Goal: Task Accomplishment & Management: Complete application form

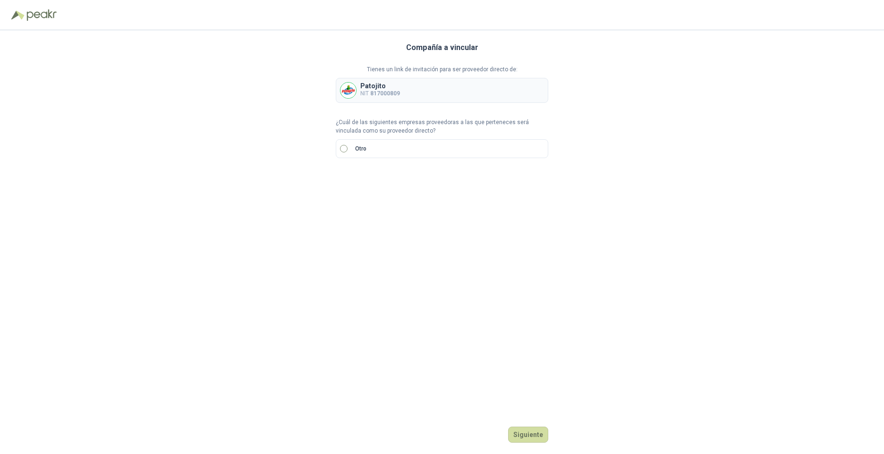
click at [348, 150] on label "Otro" at bounding box center [442, 148] width 212 height 19
click at [362, 180] on input "search" at bounding box center [352, 180] width 22 height 14
click at [356, 233] on div "NIT" at bounding box center [352, 231] width 18 height 10
click at [385, 178] on input "text" at bounding box center [457, 181] width 166 height 16
type input "*********"
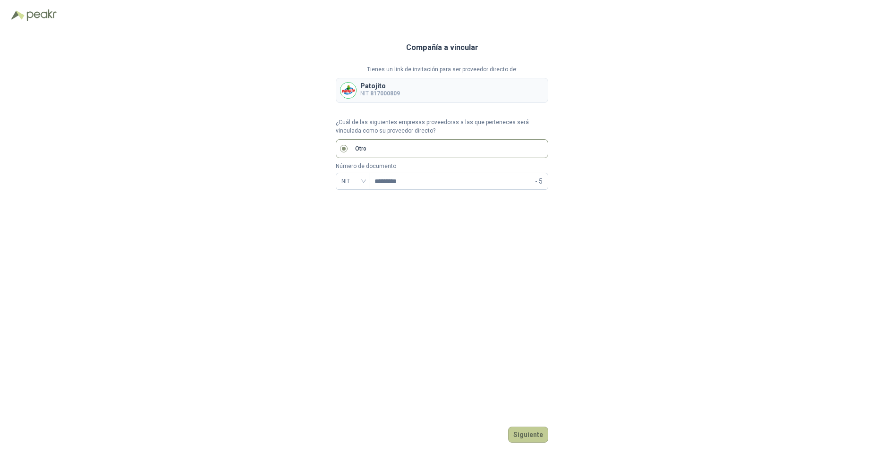
click at [525, 441] on button "Siguiente" at bounding box center [528, 435] width 40 height 16
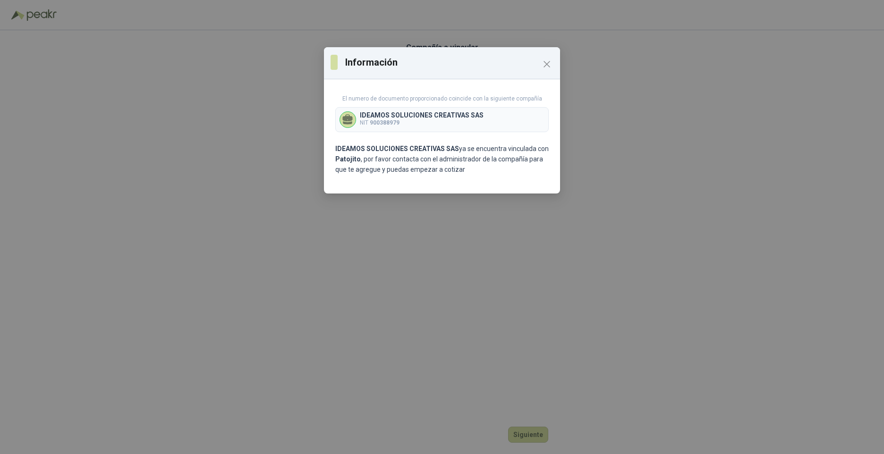
click at [348, 120] on icon at bounding box center [348, 118] width 10 height 7
click at [348, 161] on b "Patojito" at bounding box center [347, 159] width 25 height 8
click at [356, 146] on b "IDEAMOS SOLUCIONES CREATIVAS SAS" at bounding box center [397, 149] width 124 height 8
click at [347, 118] on icon at bounding box center [348, 118] width 10 height 7
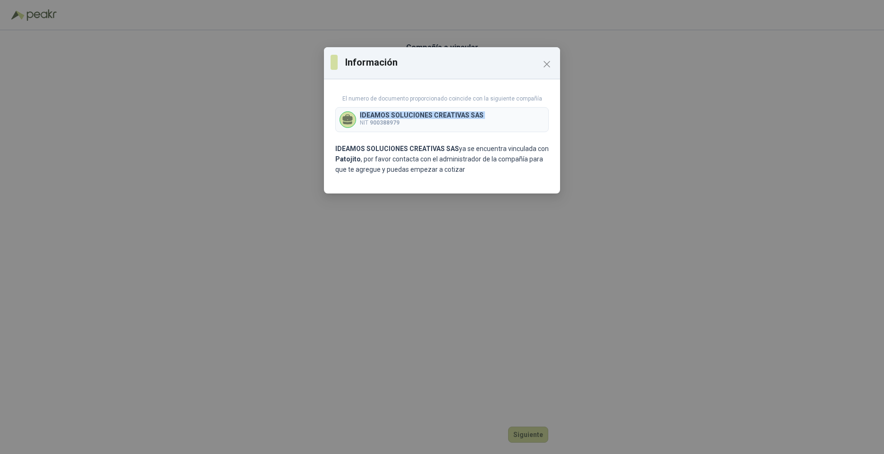
click at [347, 118] on icon at bounding box center [348, 118] width 10 height 7
drag, startPoint x: 347, startPoint y: 118, endPoint x: 462, endPoint y: 123, distance: 115.8
click at [462, 123] on p "NIT 900388979" at bounding box center [422, 123] width 124 height 9
click at [355, 127] on div "IDEAMOS SOLUCIONES CREATIVAS SAS NIT 900388979" at bounding box center [441, 119] width 213 height 25
click at [348, 53] on div "Información" at bounding box center [442, 63] width 236 height 32
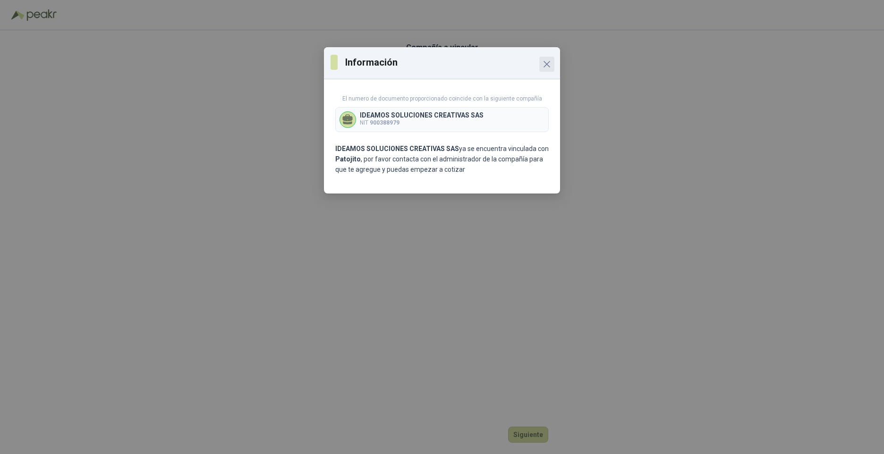
click at [546, 66] on icon "Close" at bounding box center [546, 64] width 11 height 11
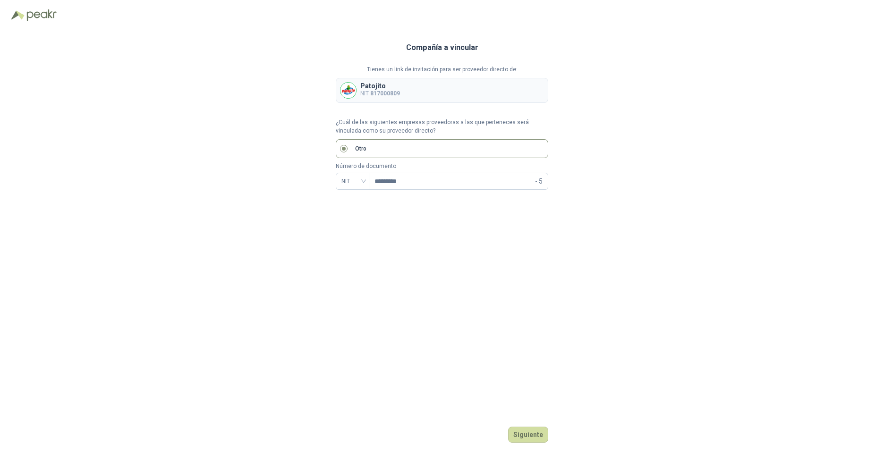
click at [415, 264] on div "Compañía a vincular Tienes un link de invitación para ser proveedor directo de:…" at bounding box center [442, 242] width 212 height 424
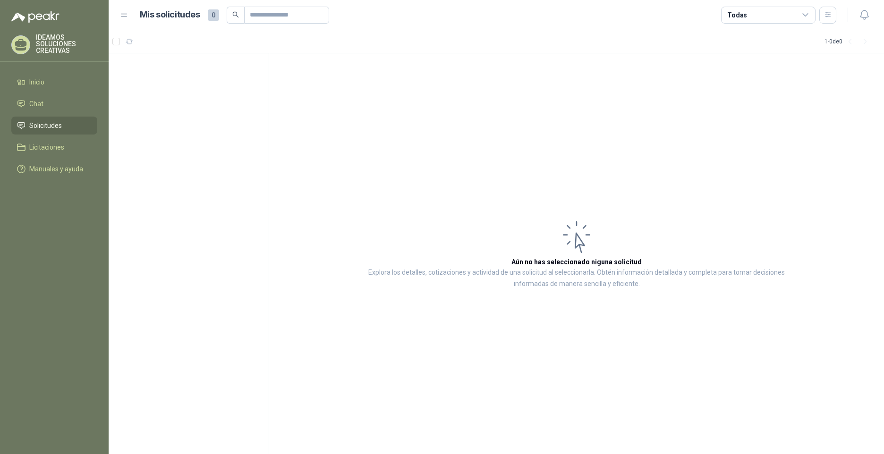
click at [67, 125] on li "Solicitudes" at bounding box center [54, 125] width 75 height 10
click at [66, 95] on link "Chat" at bounding box center [54, 104] width 86 height 18
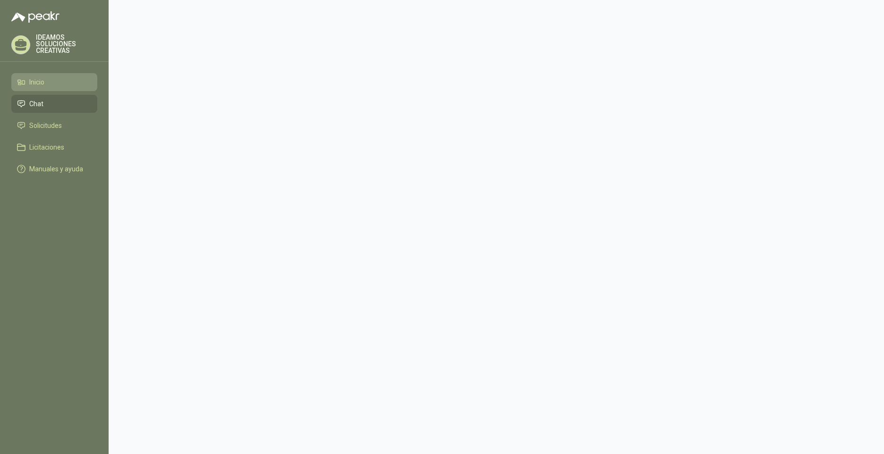
click at [66, 83] on li "Inicio" at bounding box center [54, 82] width 75 height 10
click at [59, 128] on span "Solicitudes" at bounding box center [45, 125] width 33 height 10
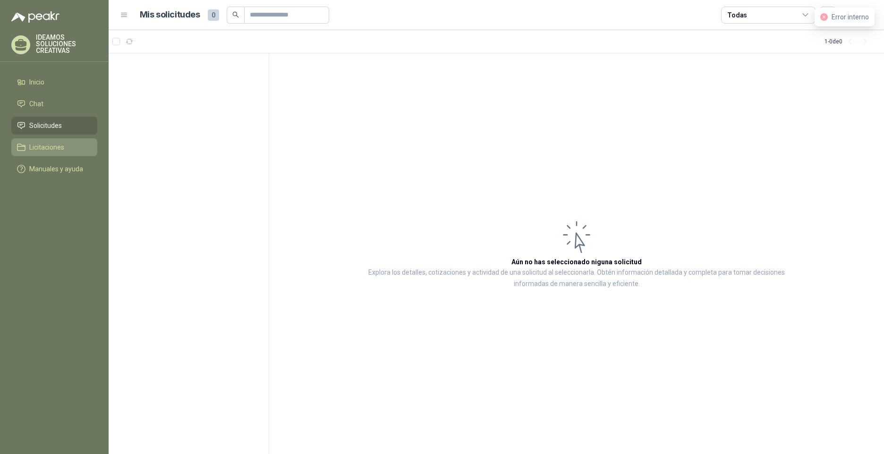
click at [61, 146] on span "Licitaciones" at bounding box center [46, 147] width 35 height 10
